Goal: Transaction & Acquisition: Purchase product/service

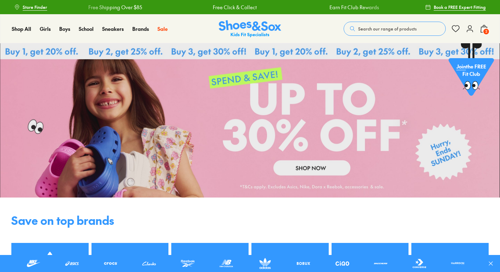
click at [378, 27] on span "Search our range of products" at bounding box center [387, 29] width 59 height 6
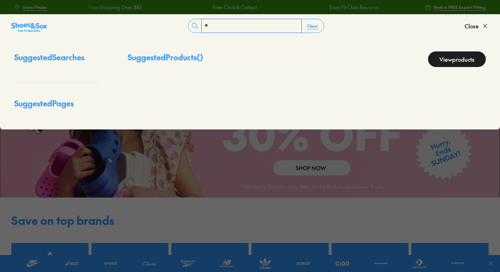
type input "*"
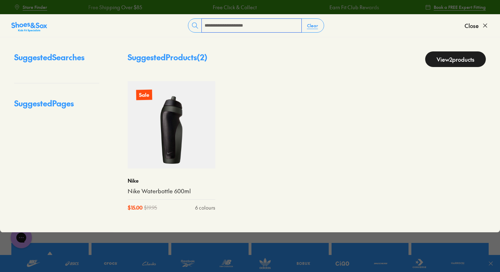
type input "**********"
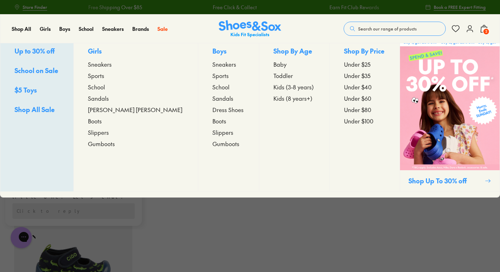
click at [112, 68] on span "Sneakers" at bounding box center [100, 64] width 24 height 9
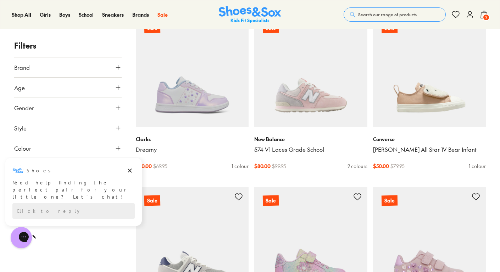
scroll to position [465, 0]
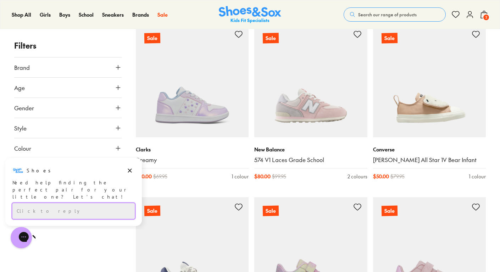
click at [79, 203] on div "Click to reply" at bounding box center [73, 211] width 122 height 16
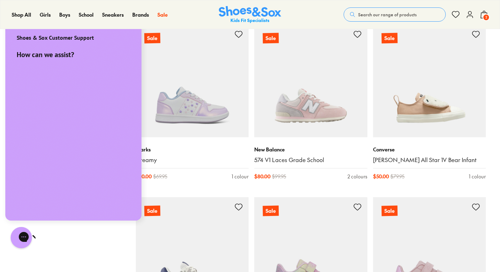
scroll to position [0, 0]
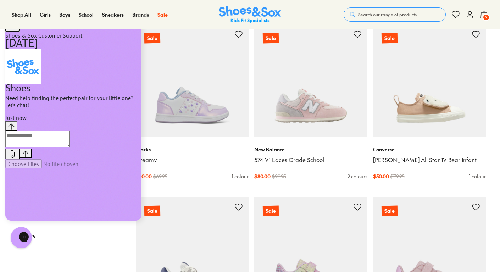
click at [11, 31] on icon "go to home page" at bounding box center [12, 26] width 9 height 9
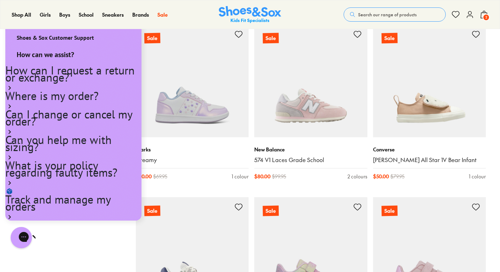
click at [43, 233] on div "Gorgias live chat" at bounding box center [46, 237] width 7 height 9
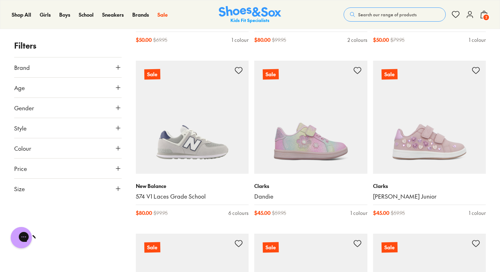
scroll to position [621, 0]
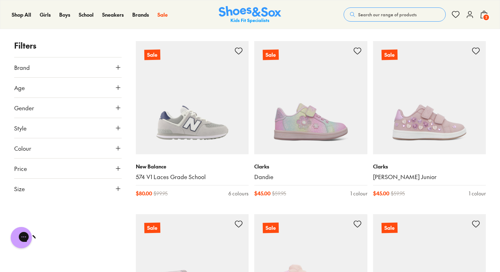
click at [112, 135] on button "Style" at bounding box center [67, 128] width 107 height 20
click at [116, 66] on icon at bounding box center [118, 67] width 7 height 7
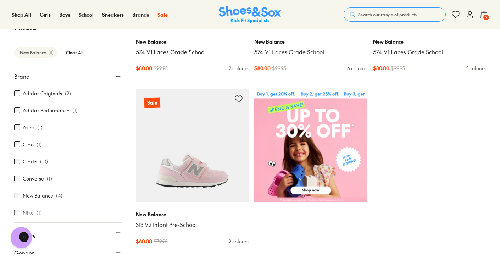
scroll to position [227, 0]
click at [186, 226] on link "313 V2 Infant Pre-School" at bounding box center [192, 225] width 113 height 8
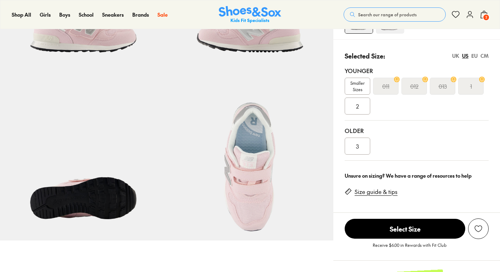
scroll to position [137, 0]
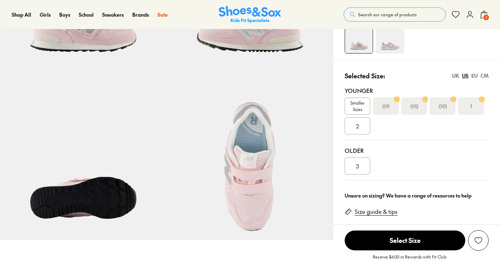
select select "*"
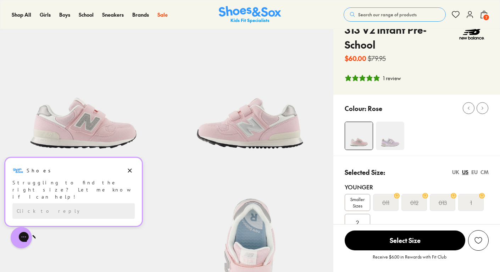
scroll to position [40, 0]
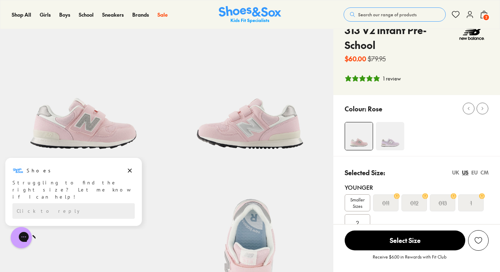
click at [385, 145] on img at bounding box center [390, 136] width 28 height 28
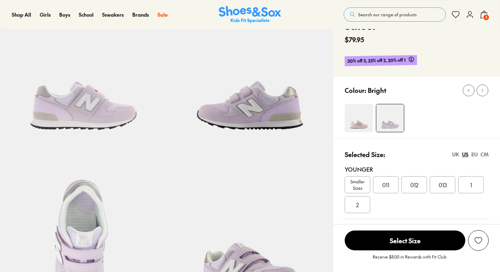
scroll to position [60, 0]
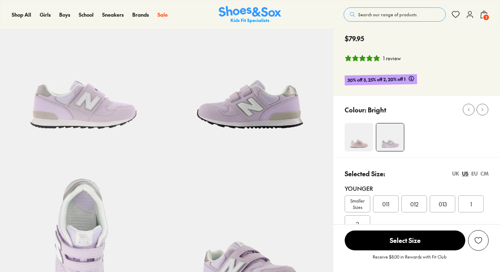
select select "*"
click at [276, 155] on img at bounding box center [250, 233] width 167 height 167
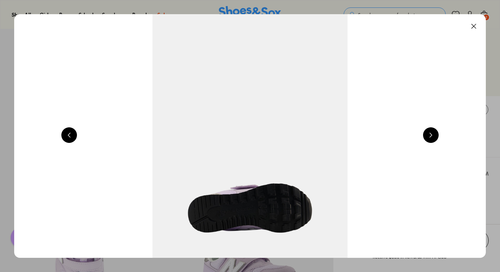
scroll to position [0, 1898]
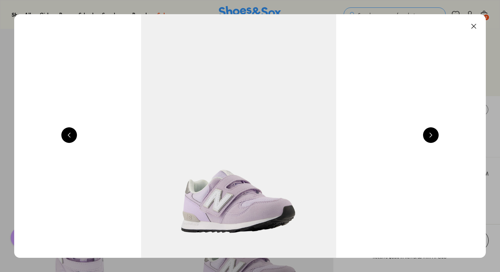
click at [475, 28] on button at bounding box center [474, 26] width 16 height 16
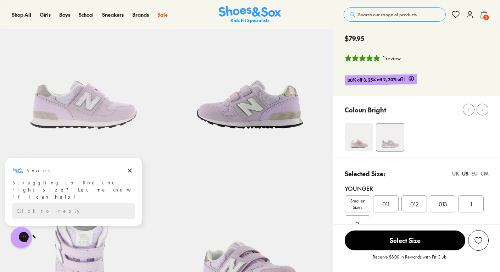
click at [128, 168] on icon "Dismiss campaign" at bounding box center [129, 170] width 7 height 9
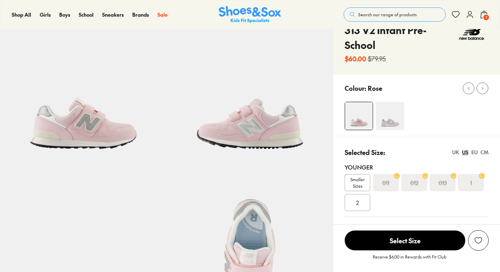
select select "*"
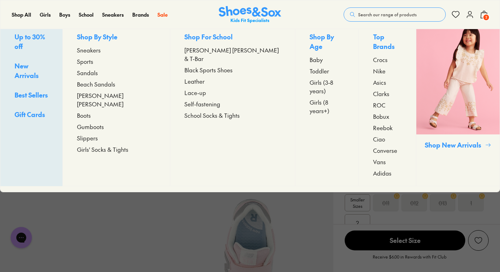
click at [373, 90] on span "Clarks" at bounding box center [381, 93] width 16 height 9
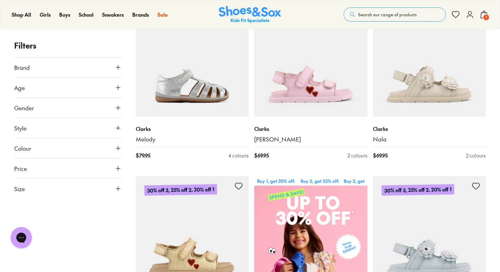
scroll to position [140, 0]
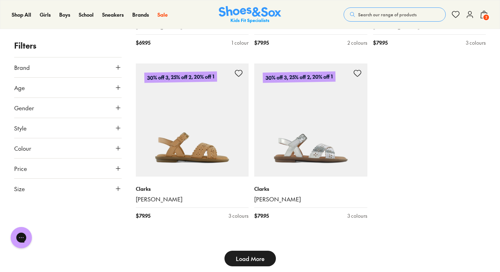
scroll to position [1809, 0]
click at [118, 128] on use at bounding box center [118, 128] width 4 height 4
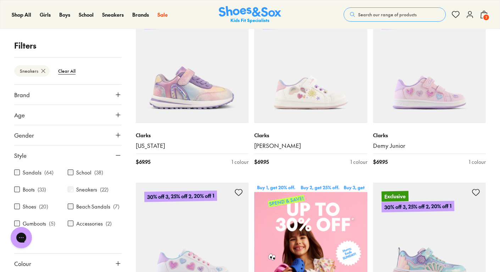
scroll to position [133, 0]
click at [307, 86] on img at bounding box center [310, 66] width 113 height 113
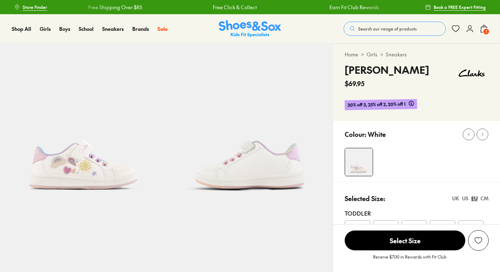
select select "*"
click at [99, 173] on img at bounding box center [83, 126] width 167 height 167
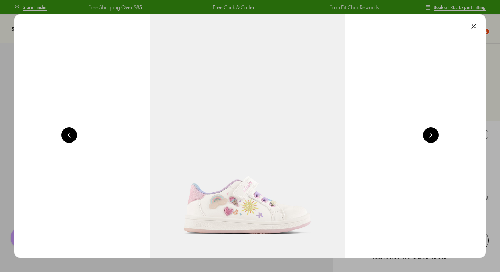
click at [432, 134] on button at bounding box center [431, 135] width 16 height 16
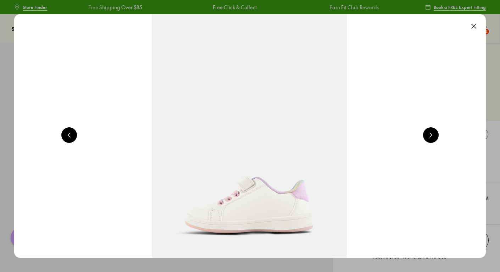
scroll to position [0, 949]
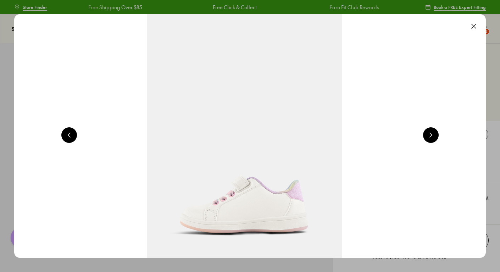
click at [477, 27] on button at bounding box center [474, 26] width 16 height 16
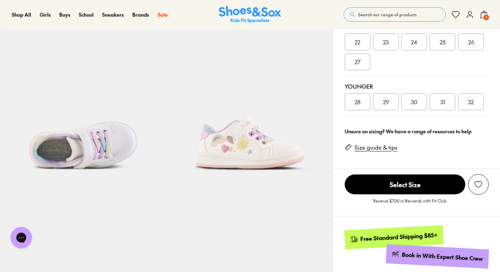
scroll to position [188, 0]
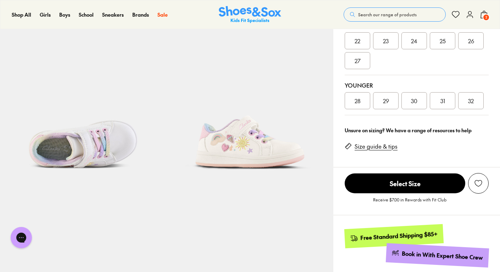
click at [259, 151] on img at bounding box center [250, 105] width 167 height 167
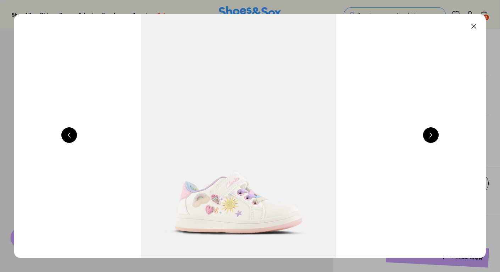
click at [247, 147] on img at bounding box center [239, 136] width 472 height 244
click at [475, 34] on img at bounding box center [239, 136] width 472 height 244
click at [476, 28] on button at bounding box center [474, 26] width 16 height 16
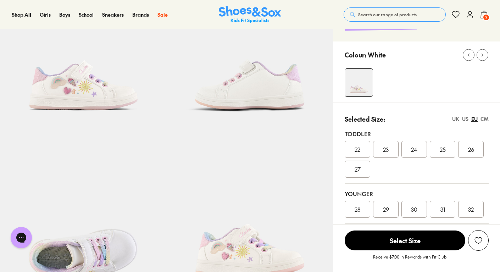
scroll to position [79, 0]
